Goal: Find specific page/section: Find specific page/section

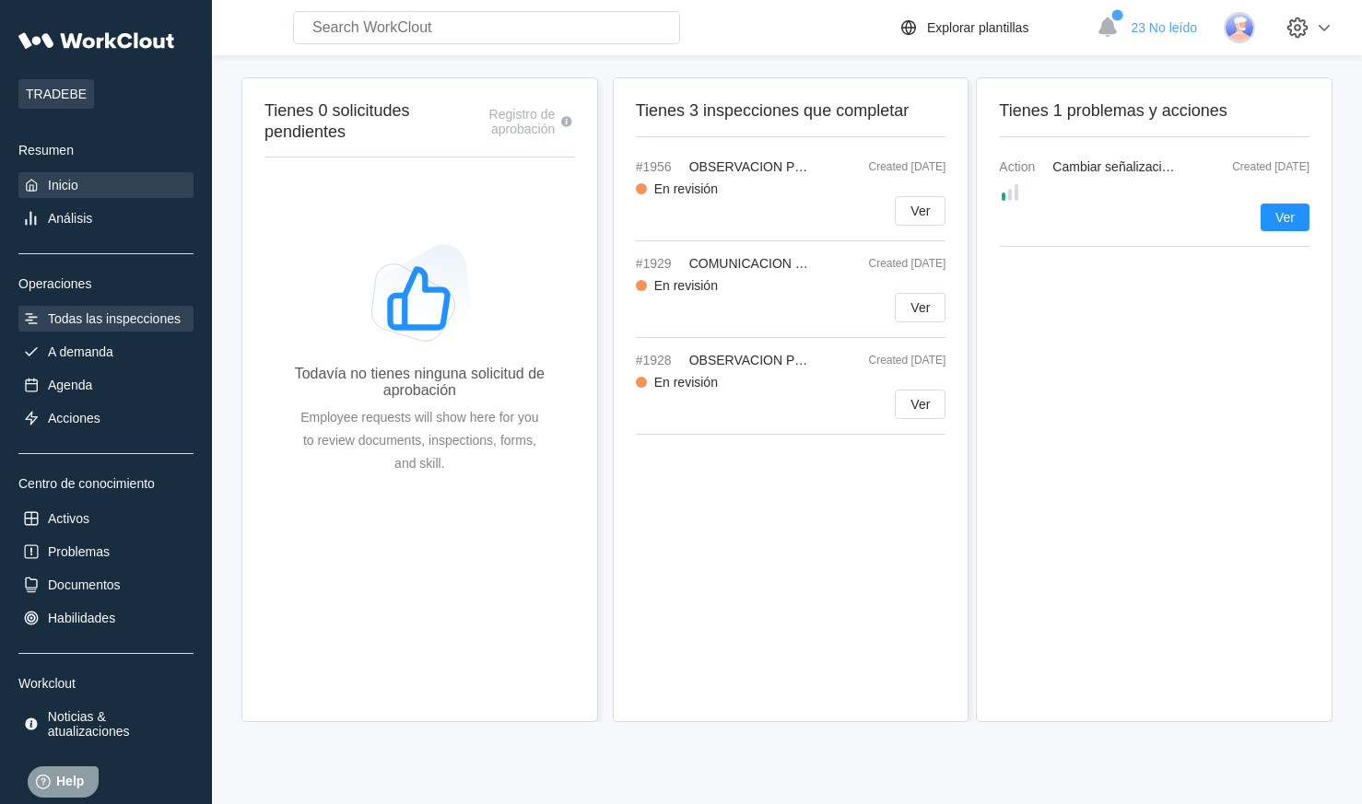
click at [69, 317] on div "Todas las inspecciones" at bounding box center [114, 318] width 133 height 15
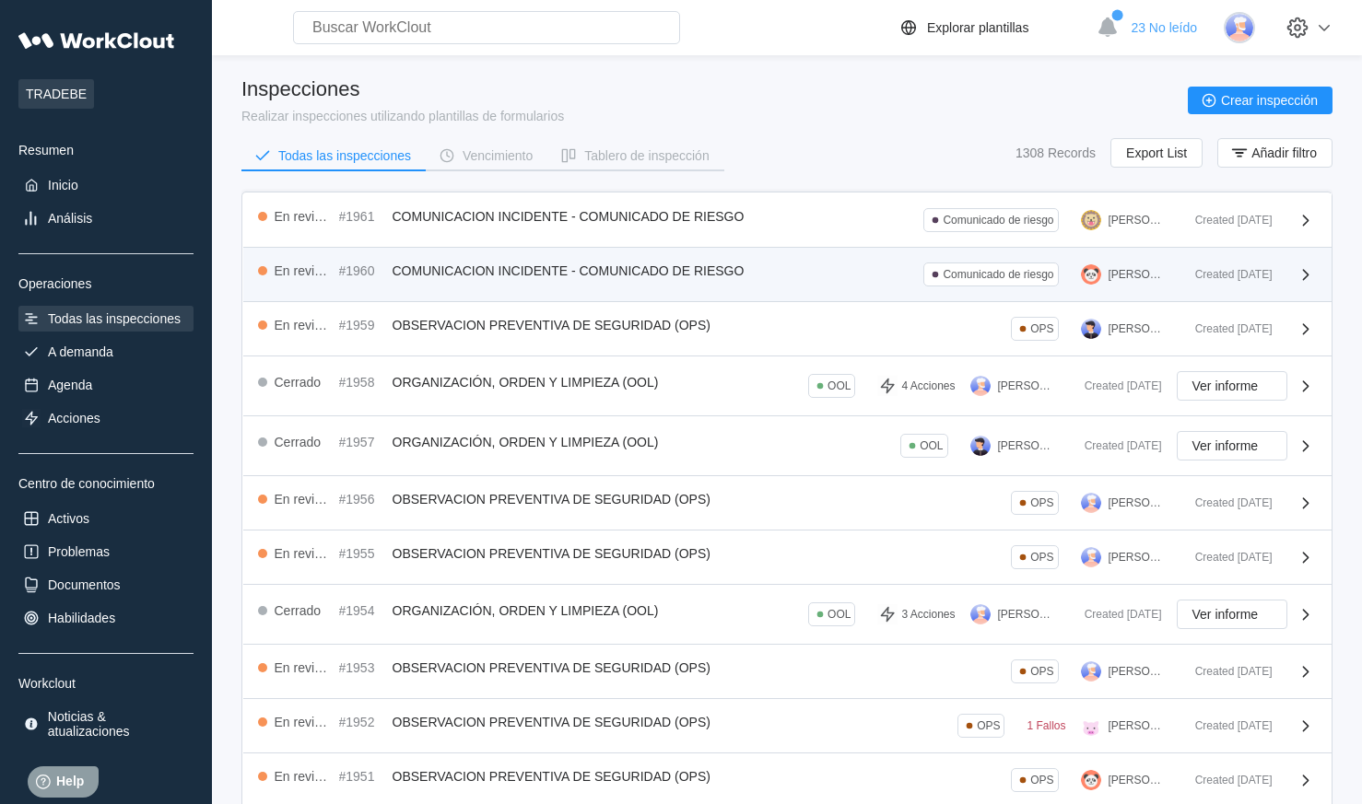
click at [620, 274] on span "COMUNICACION INCIDENTE - COMUNICADO DE RIESGO" at bounding box center [569, 271] width 352 height 15
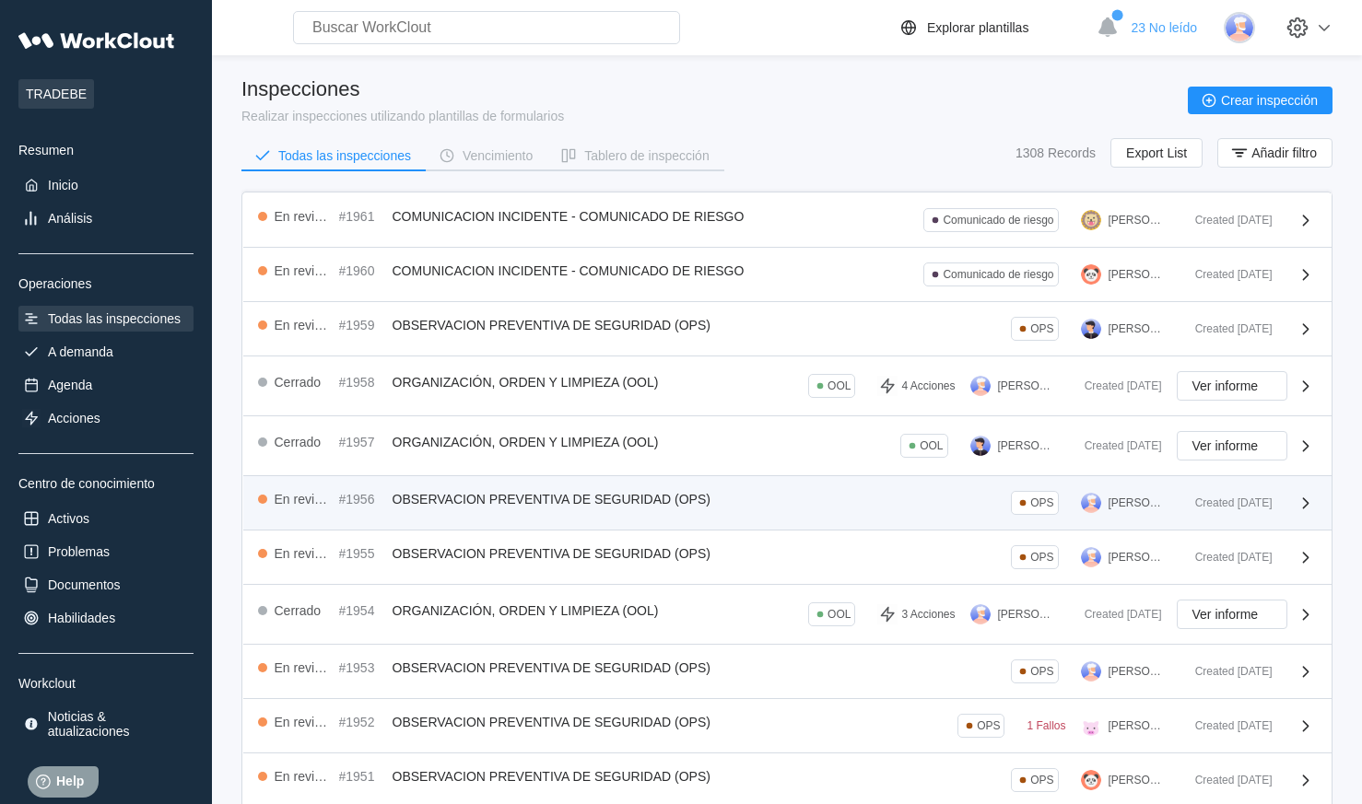
click at [501, 494] on span "OBSERVACION PREVENTIVA DE SEGURIDAD (OPS)" at bounding box center [552, 499] width 318 height 15
